Goal: Information Seeking & Learning: Learn about a topic

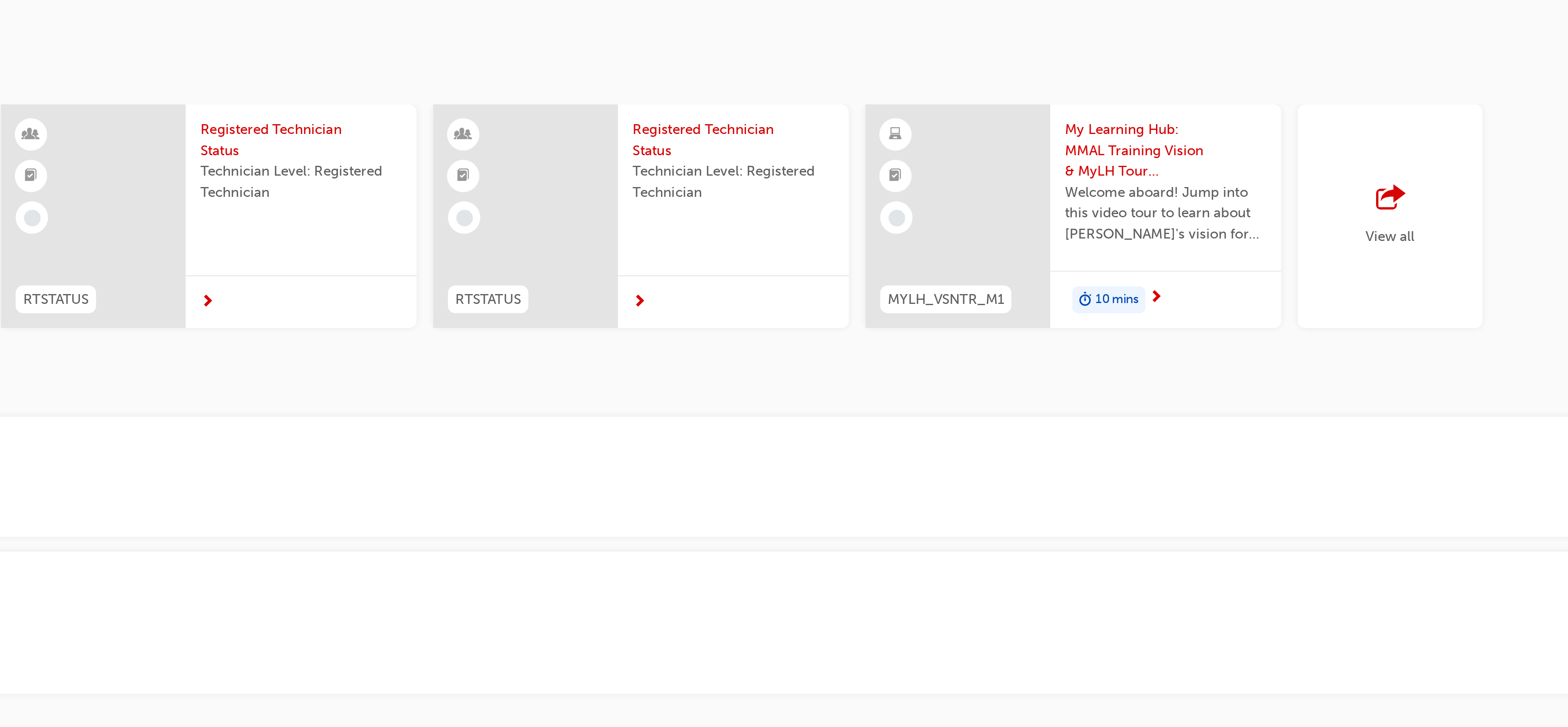
click at [1010, 107] on span "My Learning Hub: MMAL Training Vision & MyLH Tour (Elective)" at bounding box center [1014, 107] width 89 height 28
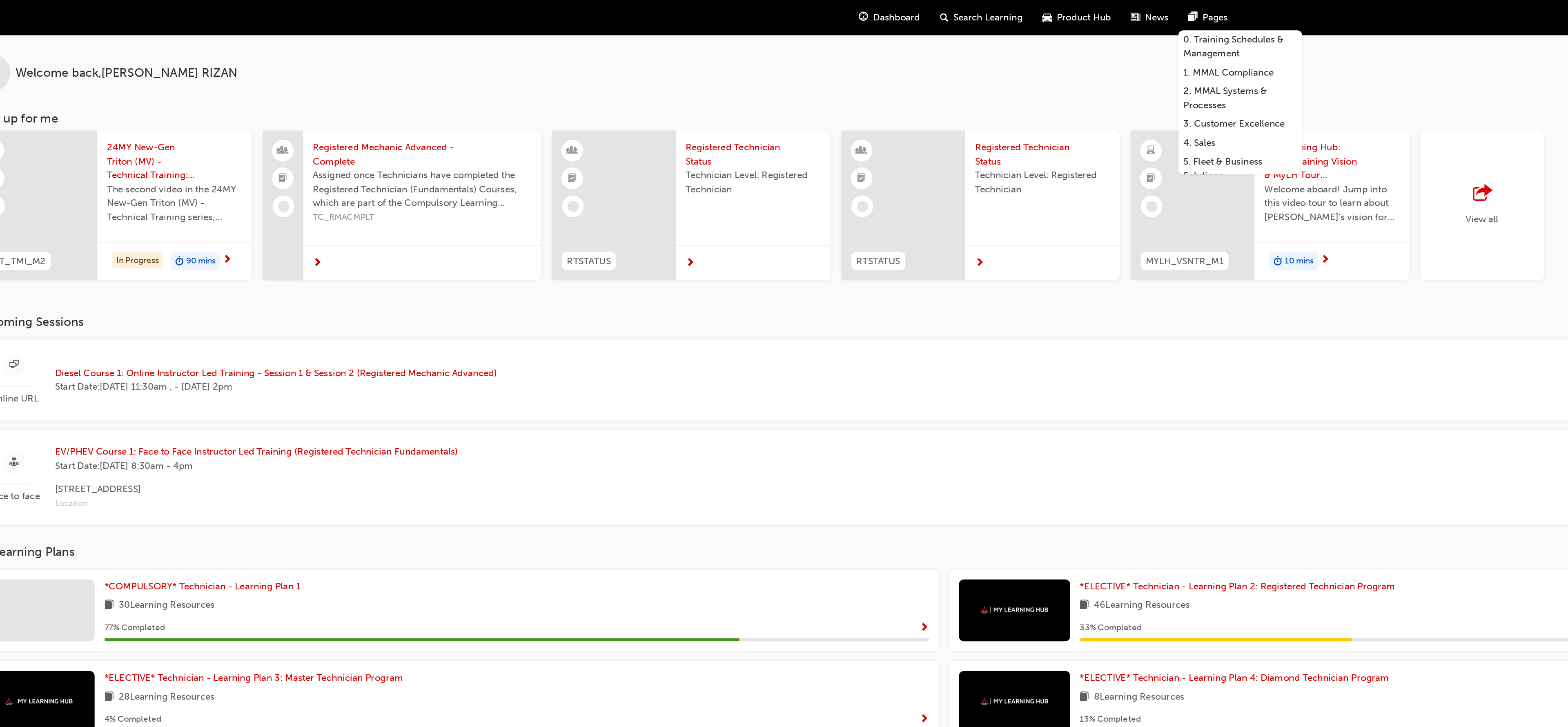
click at [268, 241] on div "Online URL Diesel Course 1: Online Instructor Led Training - Session 1 & Sessio…" at bounding box center [296, 251] width 346 height 34
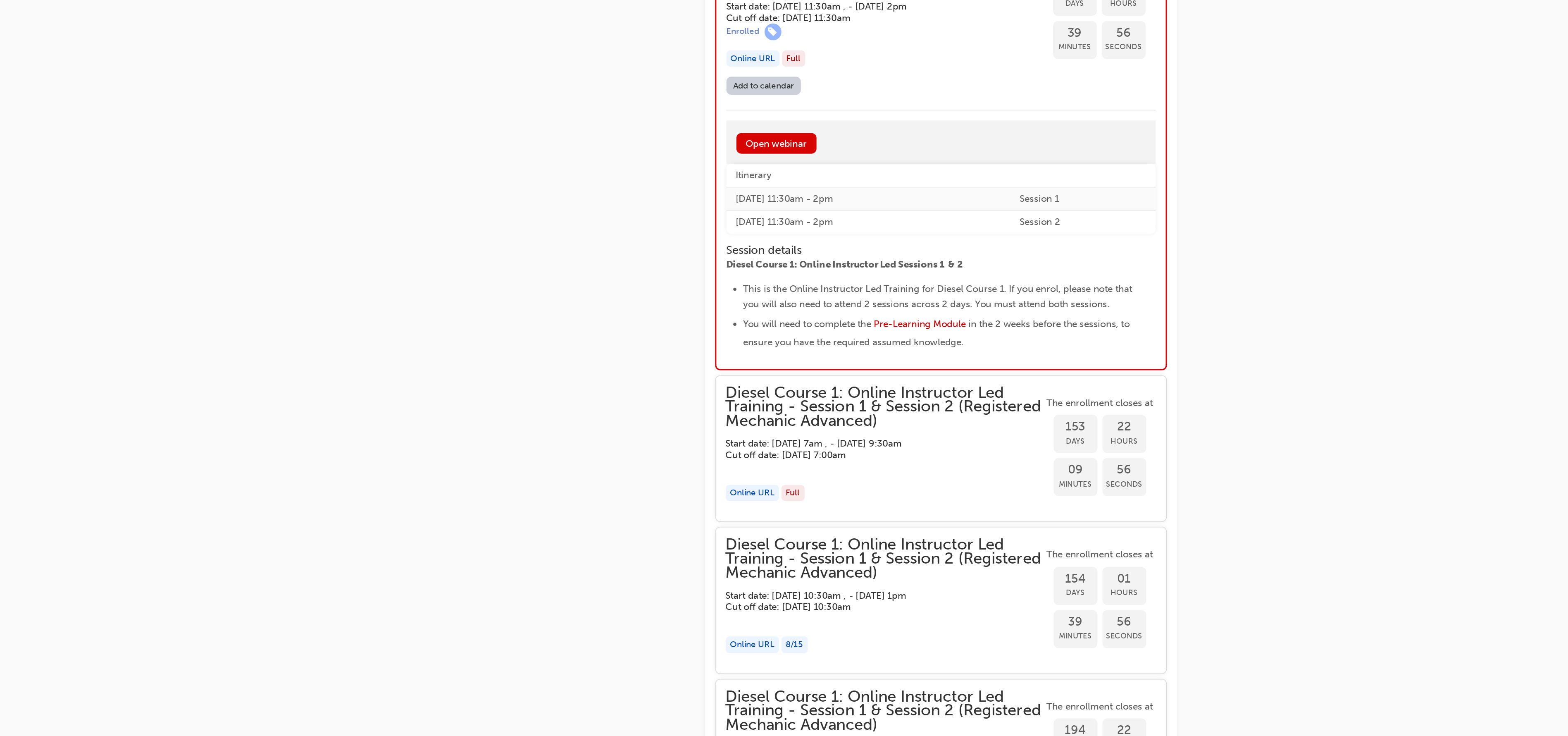
scroll to position [645, 0]
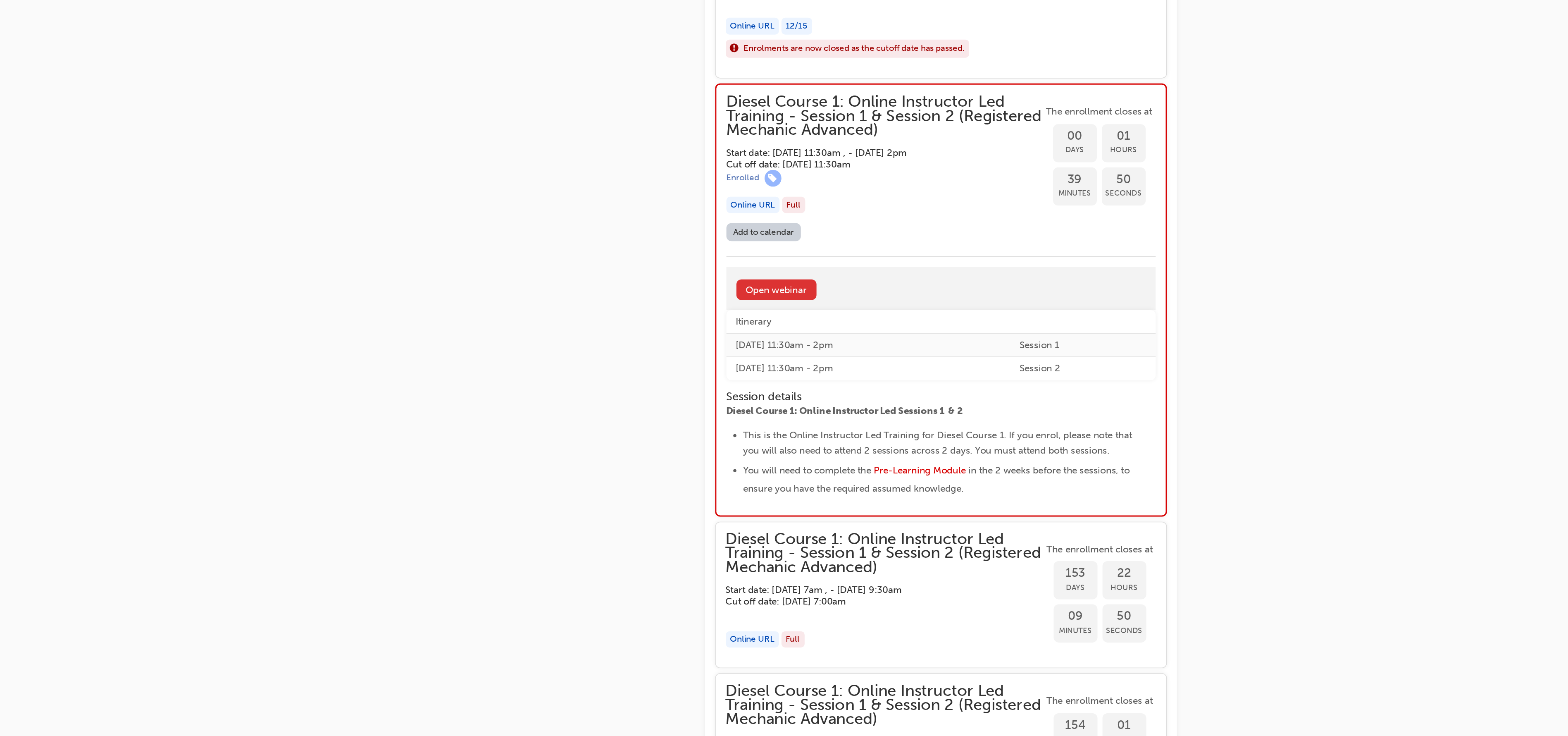
click at [649, 345] on link "Open webinar" at bounding box center [649, 346] width 53 height 14
